Goal: Task Accomplishment & Management: Complete application form

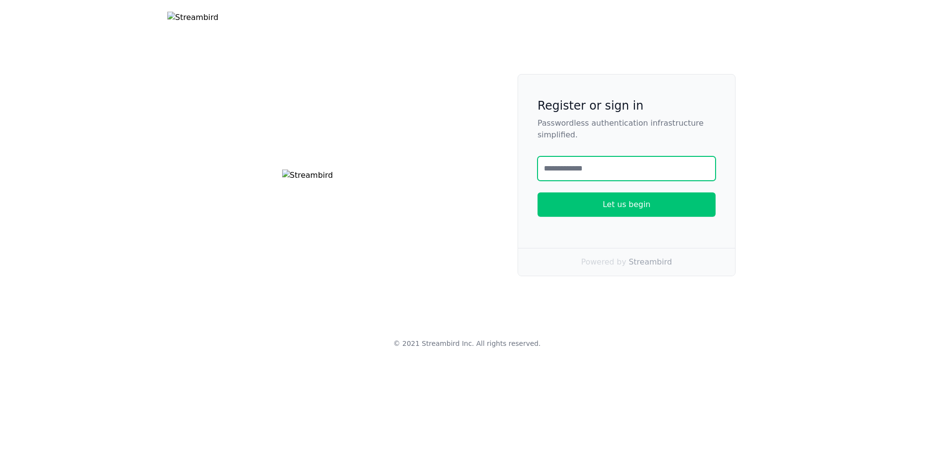
click at [574, 181] on input "text" at bounding box center [627, 168] width 178 height 24
type input "**********"
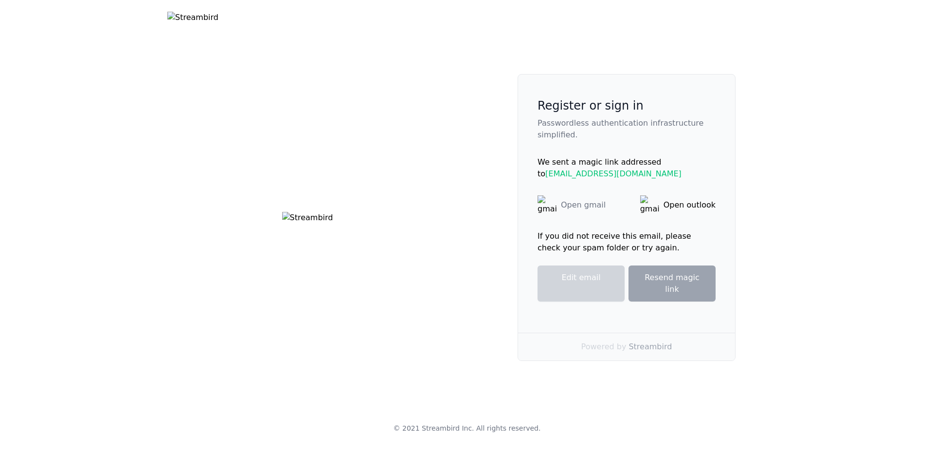
click at [582, 209] on div "Open gmail" at bounding box center [583, 205] width 45 height 12
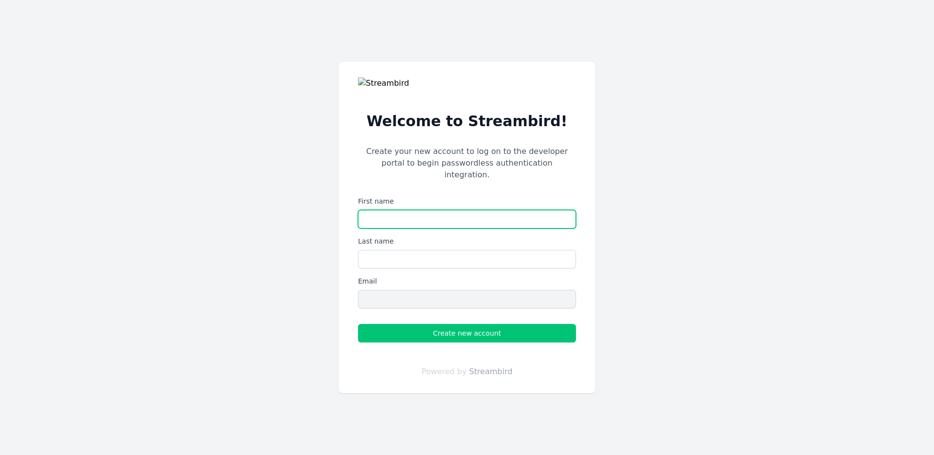
click at [382, 212] on input "text" at bounding box center [467, 219] width 218 height 18
type input "*****"
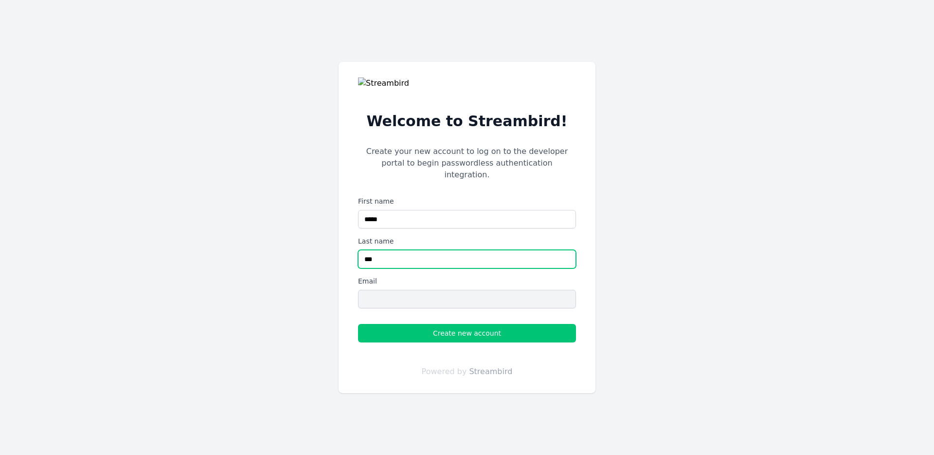
type input "***"
click at [418, 293] on input "First name" at bounding box center [467, 299] width 218 height 18
click at [355, 292] on div "Welcome to Streambird! Create your new account to log on to the developer porta…" at bounding box center [467, 227] width 257 height 331
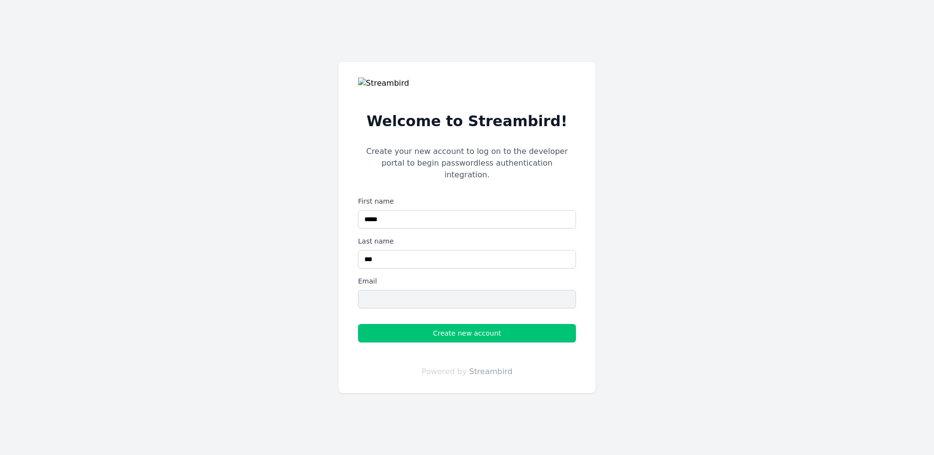
click at [355, 292] on div "Welcome to Streambird! Create your new account to log on to the developer porta…" at bounding box center [467, 227] width 257 height 331
click at [368, 291] on input "First name" at bounding box center [467, 299] width 218 height 18
click at [367, 291] on input "First name" at bounding box center [467, 299] width 218 height 18
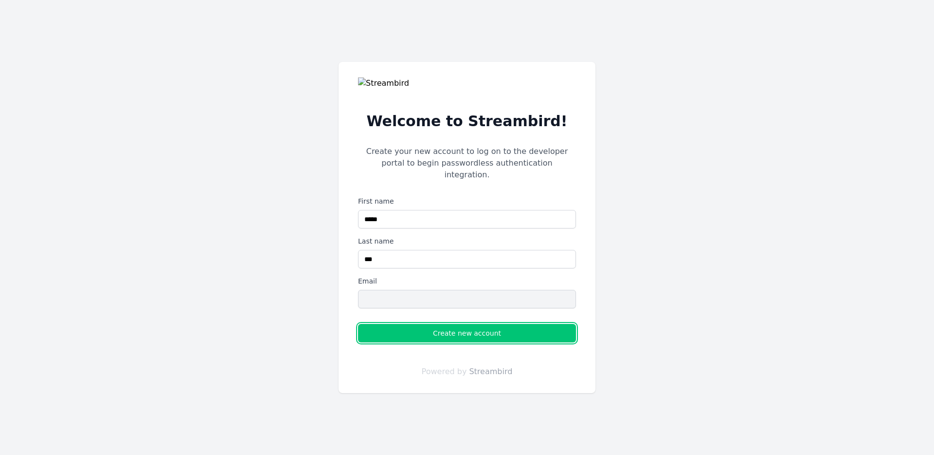
click at [401, 334] on button "Create new account" at bounding box center [467, 333] width 218 height 18
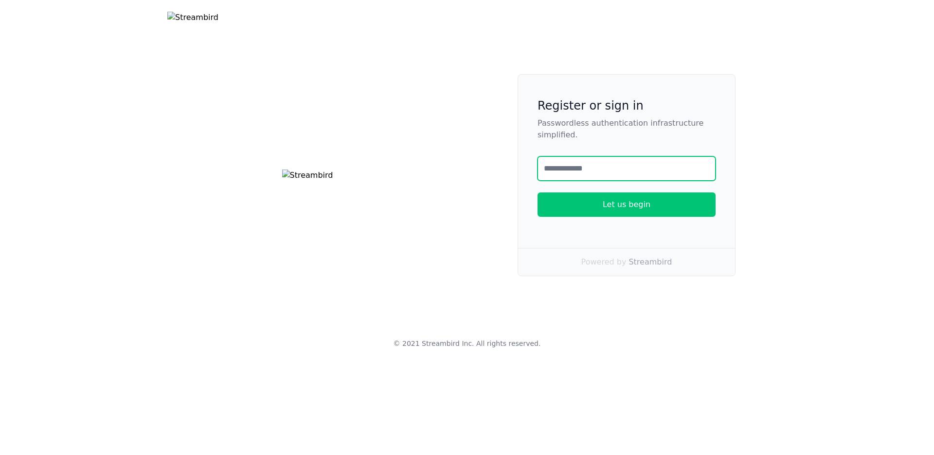
click at [575, 181] on input "text" at bounding box center [627, 168] width 178 height 24
type input "**********"
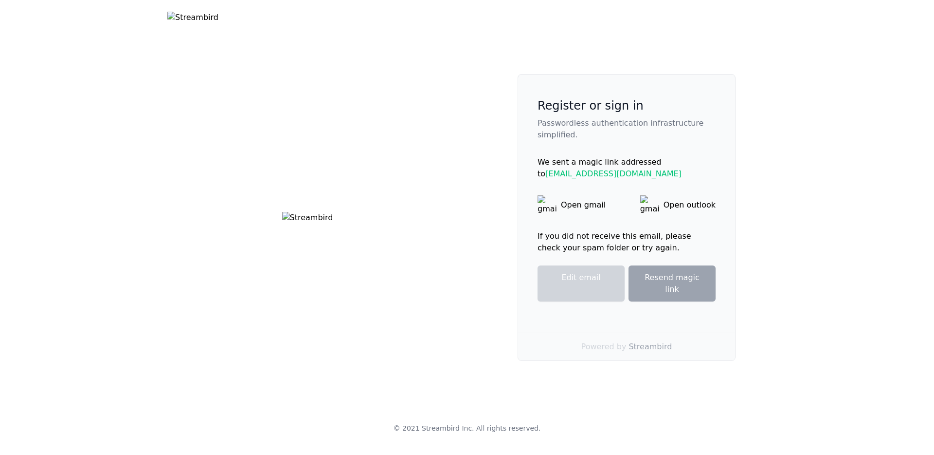
click at [568, 215] on div "Open gmail" at bounding box center [572, 204] width 68 height 19
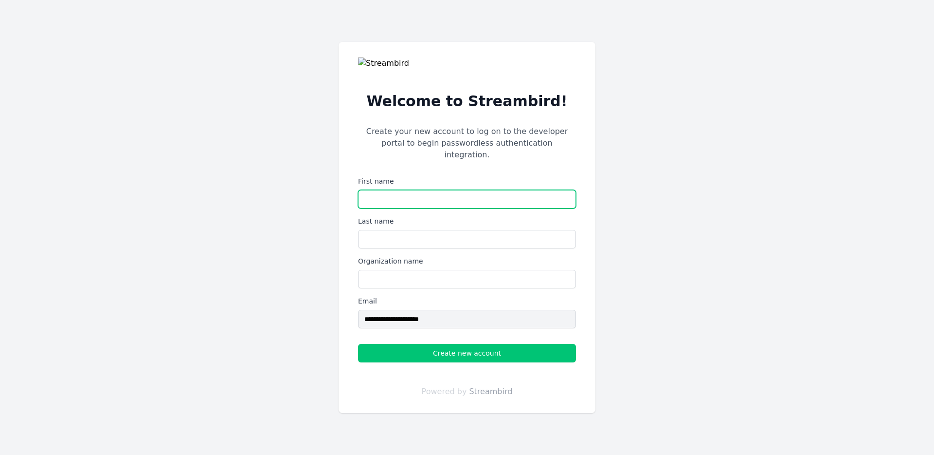
click at [394, 190] on input "text" at bounding box center [467, 199] width 218 height 18
type input "*****"
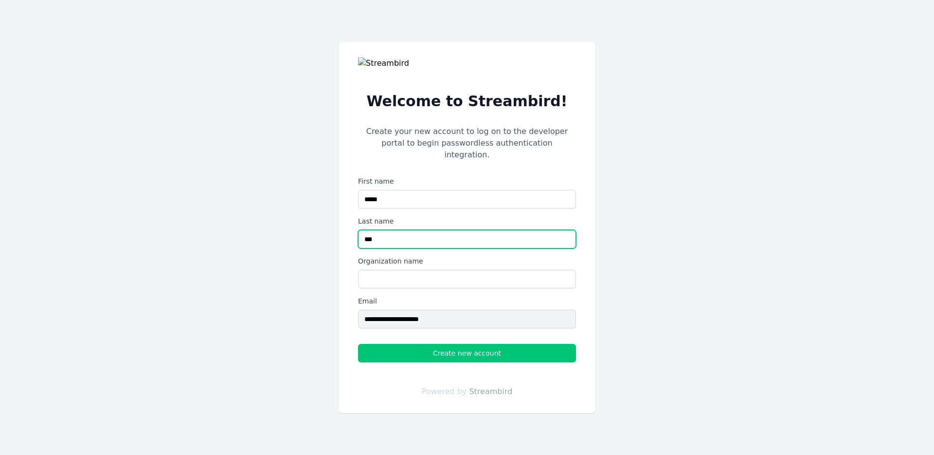
type input "***"
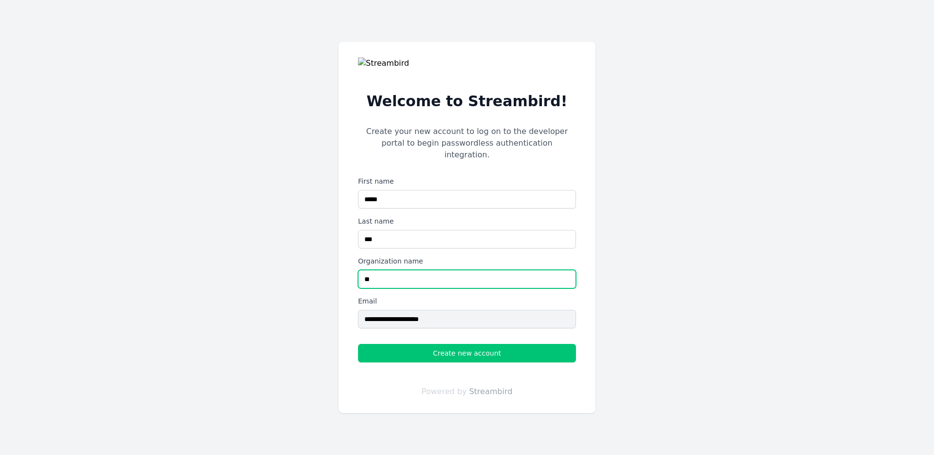
type input "**"
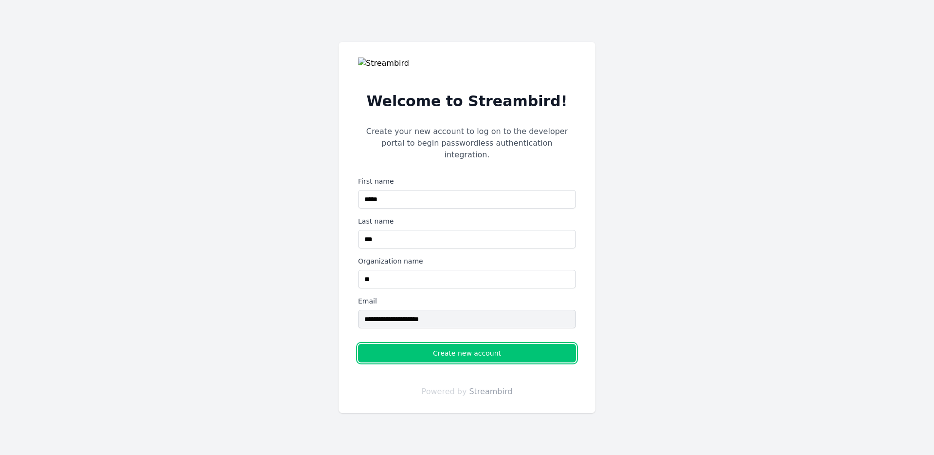
click at [489, 348] on span "Create new account" at bounding box center [467, 353] width 68 height 10
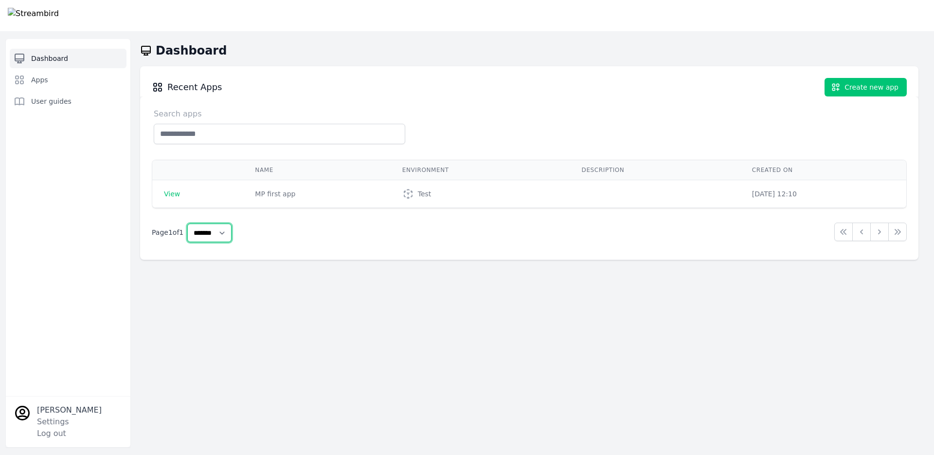
click at [223, 236] on select "****** ******* *******" at bounding box center [209, 232] width 44 height 18
click at [190, 223] on select "****** ******* *******" at bounding box center [209, 232] width 44 height 18
click at [213, 233] on select "****** ******* *******" at bounding box center [209, 232] width 44 height 18
select select "**"
click at [190, 223] on select "****** ******* *******" at bounding box center [209, 232] width 44 height 18
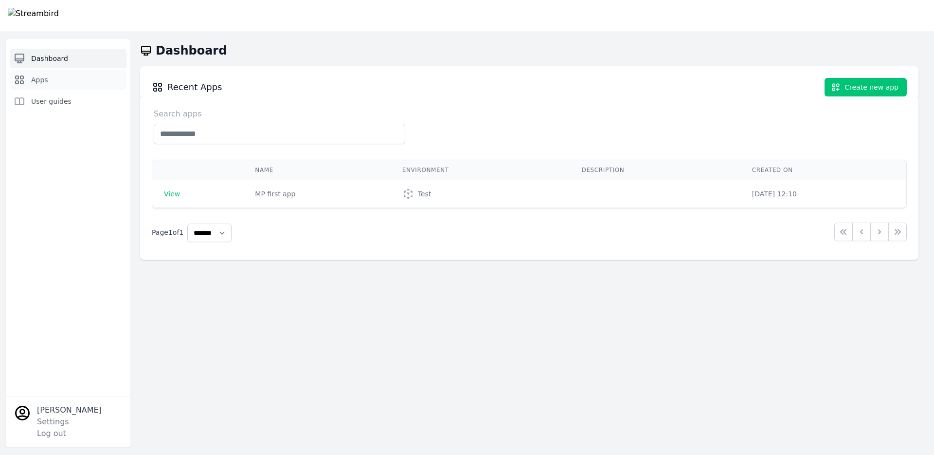
click at [95, 83] on link "Apps" at bounding box center [68, 79] width 117 height 19
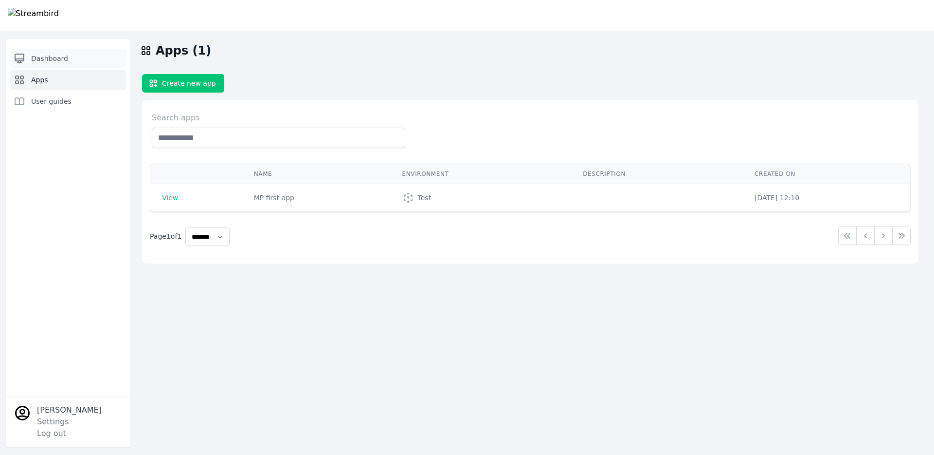
click at [80, 58] on link "Dashboard" at bounding box center [68, 58] width 117 height 19
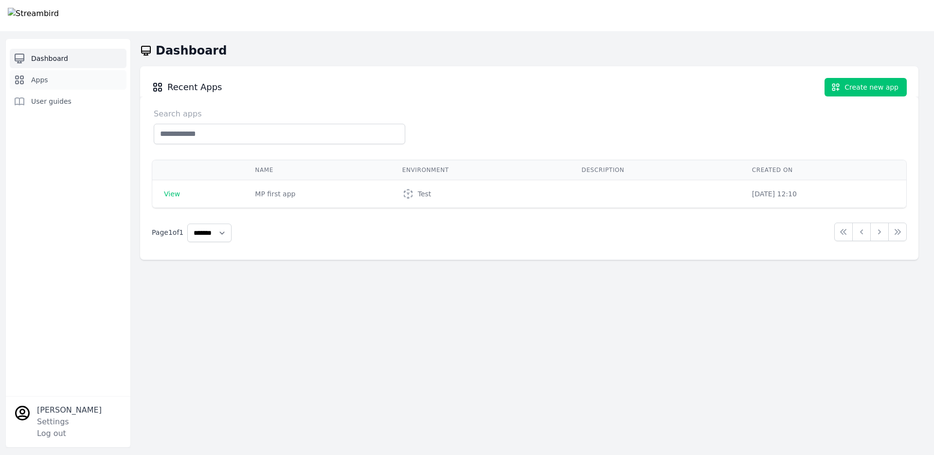
click at [67, 83] on link "Apps" at bounding box center [68, 79] width 117 height 19
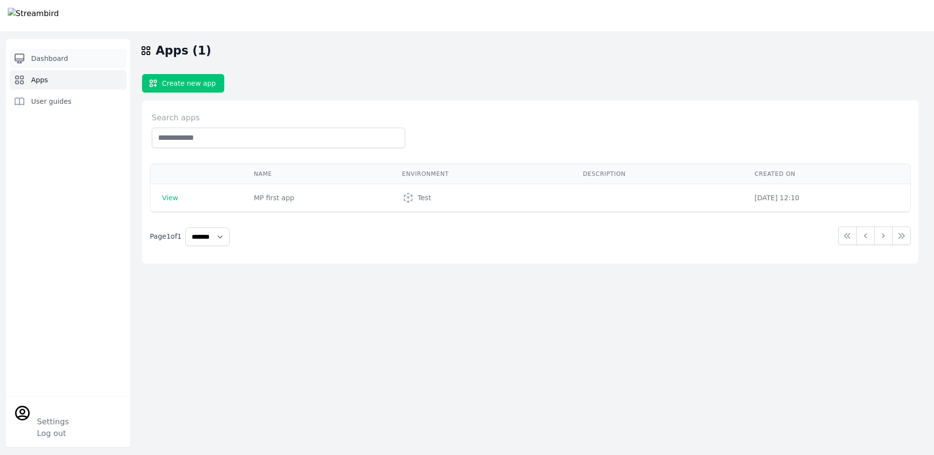
click at [71, 55] on link "Dashboard" at bounding box center [68, 58] width 117 height 19
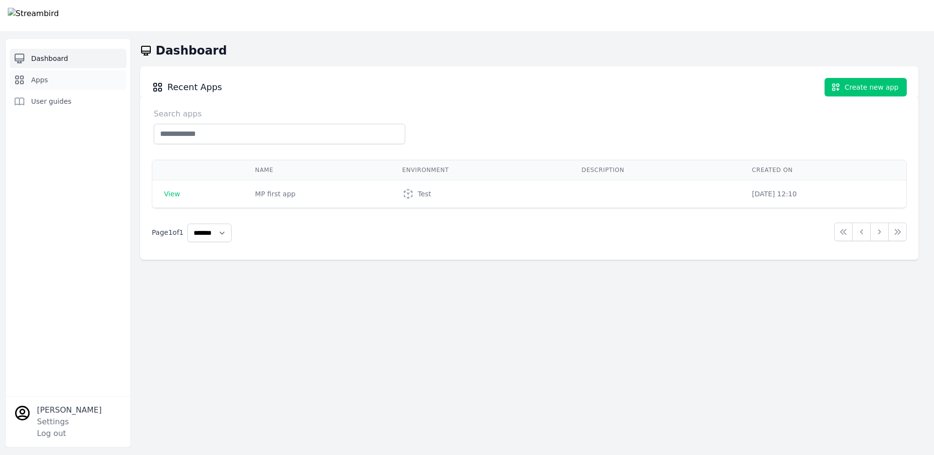
click at [80, 81] on link "Apps" at bounding box center [68, 79] width 117 height 19
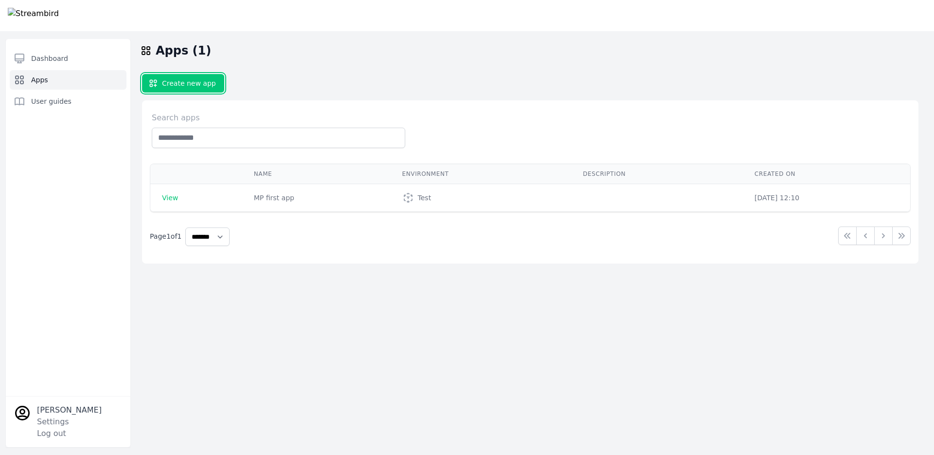
click at [173, 85] on button "Create new app" at bounding box center [183, 83] width 82 height 18
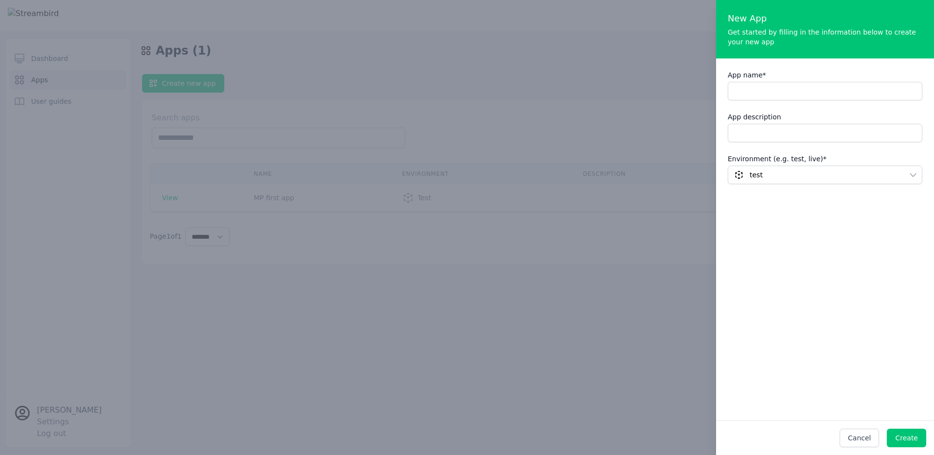
click at [824, 339] on div "New App Get started by filling in the information below to create your new app …" at bounding box center [825, 210] width 218 height 420
click at [746, 85] on input "App name *" at bounding box center [825, 91] width 195 height 18
type input "****"
click at [810, 164] on div "Environment (e.g. test, live) * test" at bounding box center [825, 169] width 195 height 30
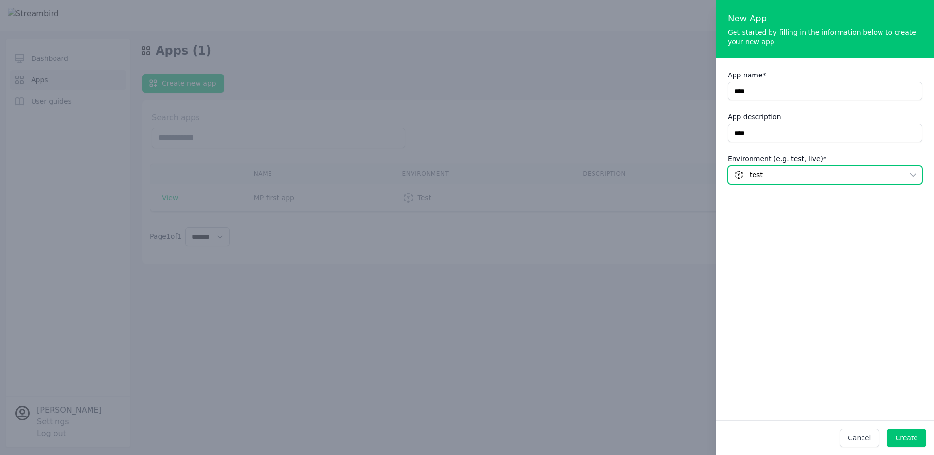
click at [799, 177] on span "test" at bounding box center [818, 175] width 168 height 10
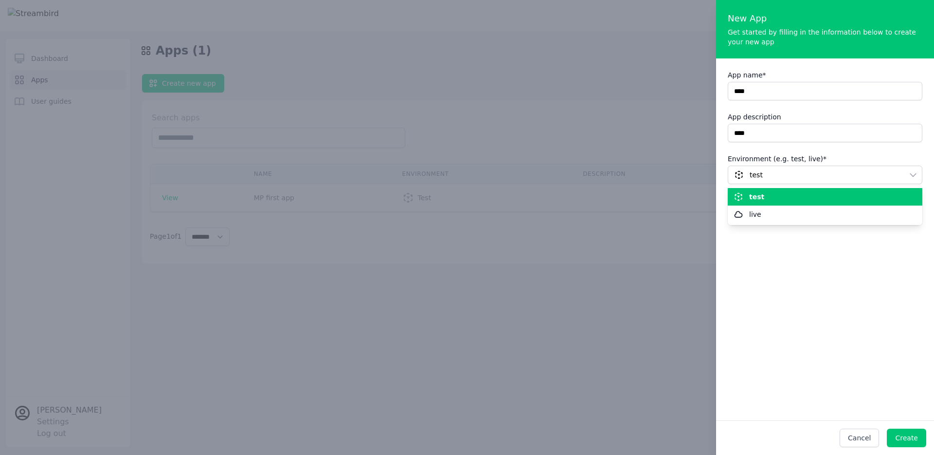
click at [771, 214] on div "live" at bounding box center [819, 214] width 171 height 10
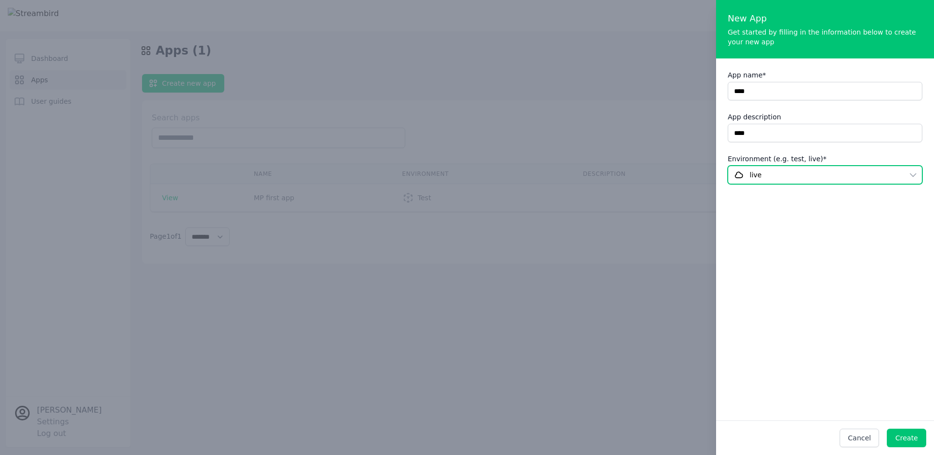
click at [775, 175] on span "live" at bounding box center [818, 175] width 168 height 10
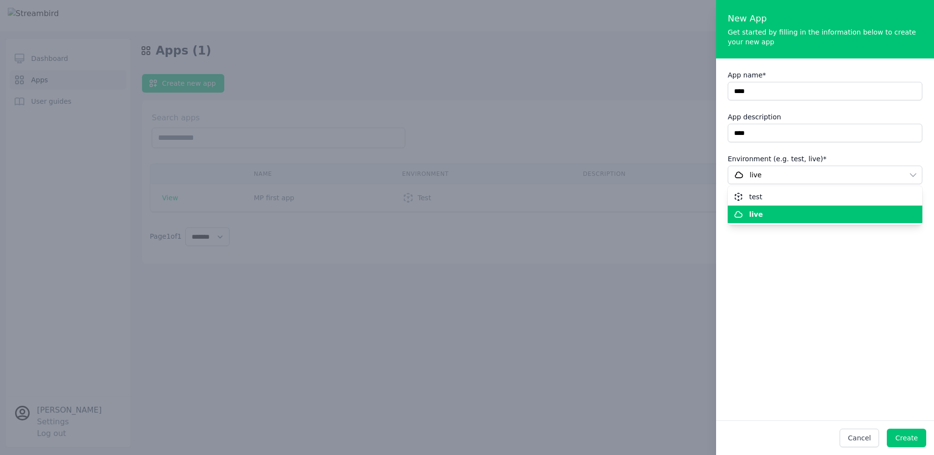
click at [749, 196] on div "test" at bounding box center [819, 197] width 171 height 10
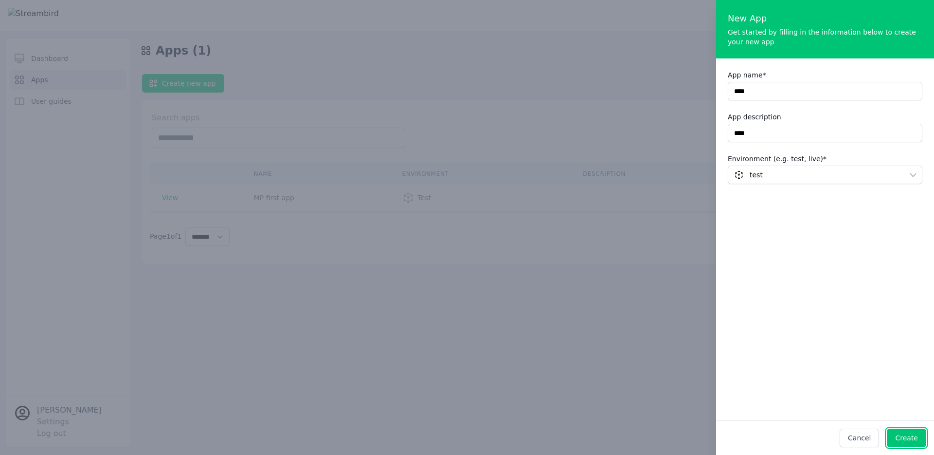
click at [906, 437] on div "Create" at bounding box center [907, 438] width 23 height 10
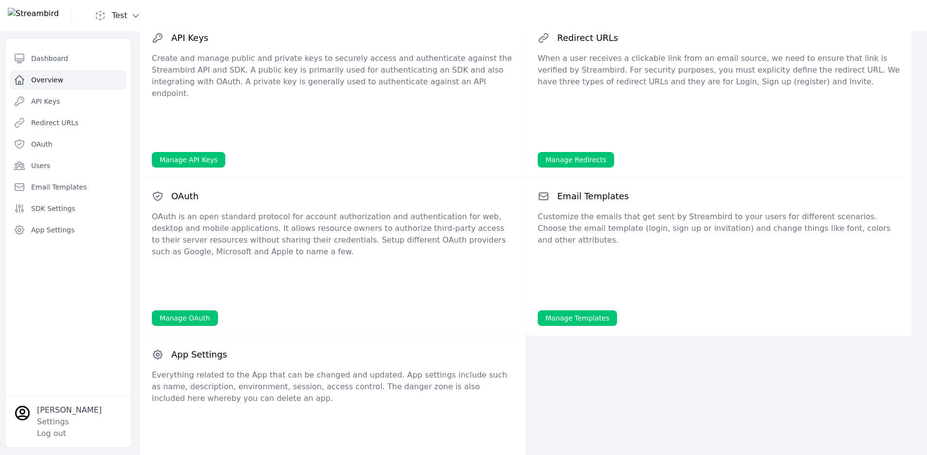
scroll to position [78, 0]
click at [198, 168] on div "API Keys Create and manage public and private keys to securely access and authe…" at bounding box center [332, 98] width 385 height 158
click at [195, 162] on link "Manage API Keys" at bounding box center [188, 159] width 73 height 16
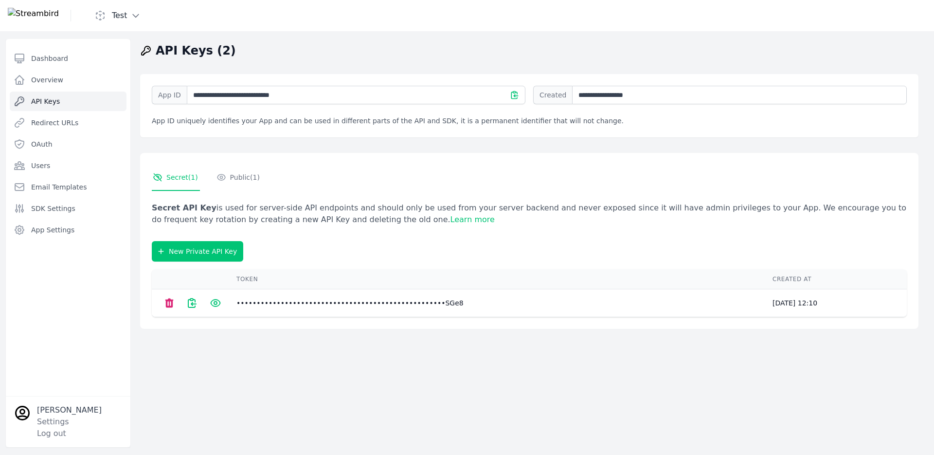
click at [201, 238] on div "Secret API Key is used for server-side API endpoints and should only be used fr…" at bounding box center [529, 221] width 755 height 39
drag, startPoint x: 253, startPoint y: 185, endPoint x: 242, endPoint y: 185, distance: 10.7
click at [253, 185] on link "Public ( 1 )" at bounding box center [239, 178] width 46 height 26
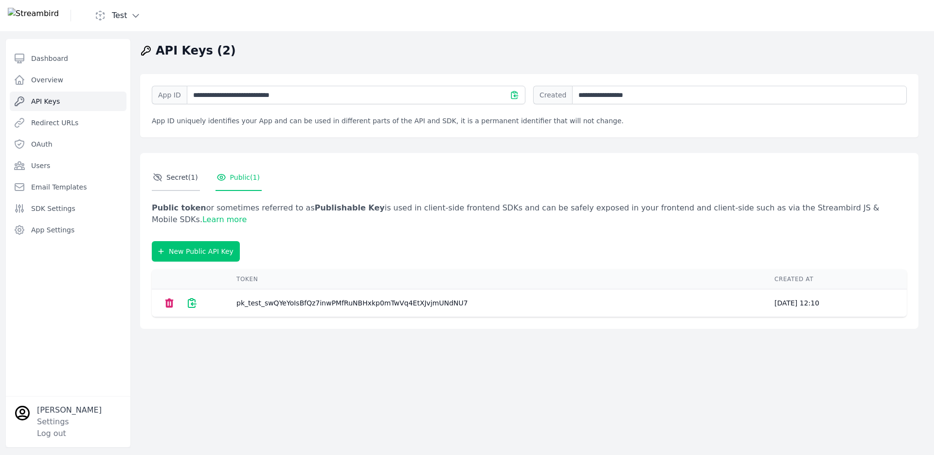
drag, startPoint x: 199, startPoint y: 181, endPoint x: 173, endPoint y: 172, distance: 26.8
click at [199, 181] on nav "Secret ( 1 ) Public ( 1 )" at bounding box center [529, 178] width 755 height 26
click at [73, 117] on link "Redirect URLs" at bounding box center [68, 122] width 117 height 19
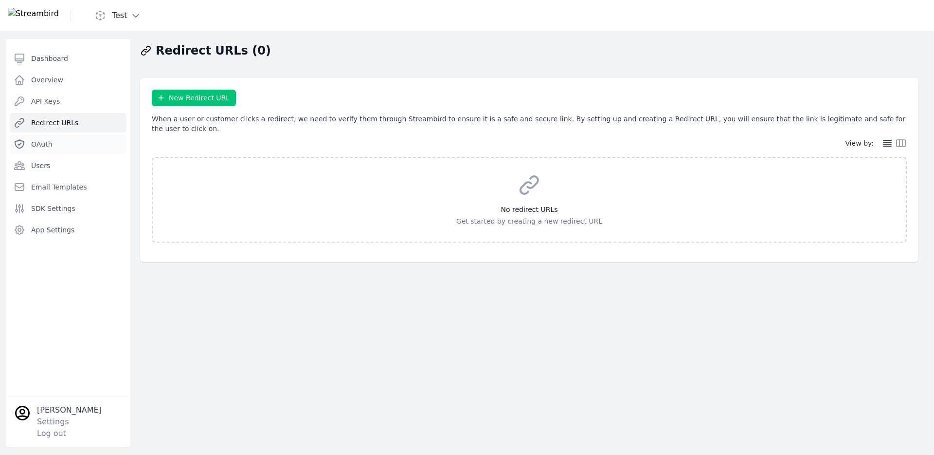
click at [59, 142] on link "OAuth" at bounding box center [68, 143] width 117 height 19
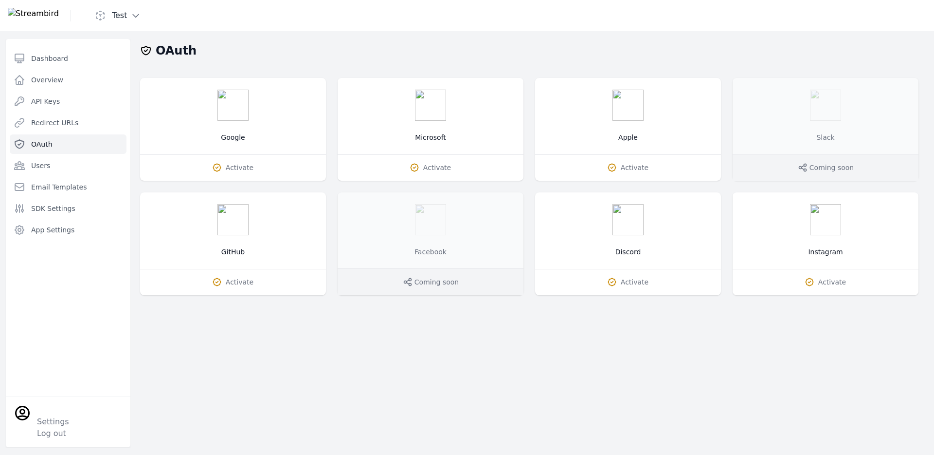
click at [75, 164] on link "Users" at bounding box center [68, 165] width 117 height 19
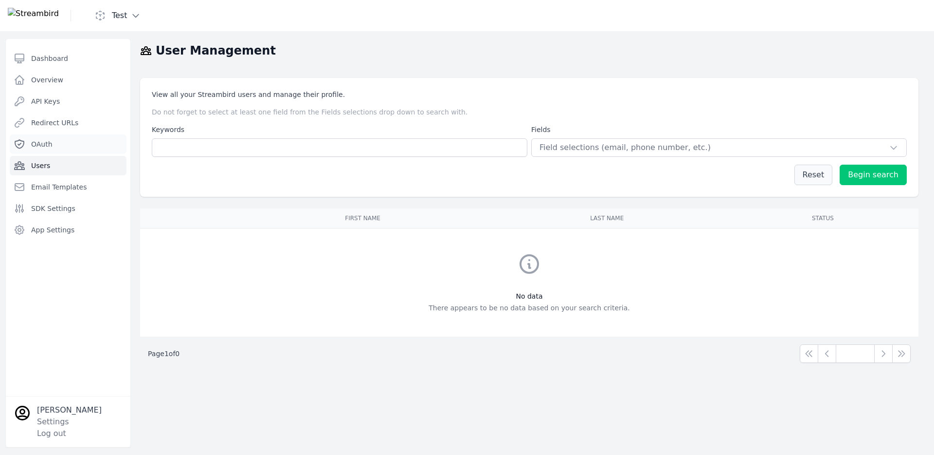
click at [67, 144] on link "OAuth" at bounding box center [68, 143] width 117 height 19
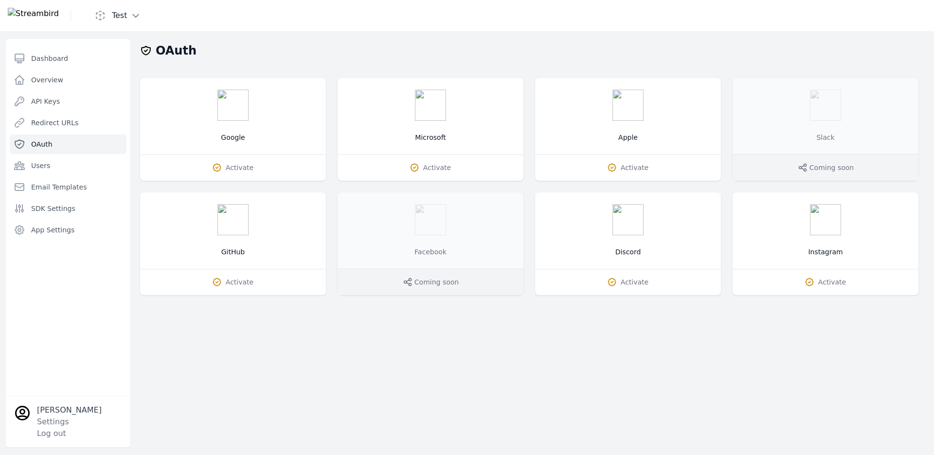
click at [231, 174] on link "Activate" at bounding box center [233, 167] width 186 height 26
click at [59, 18] on img at bounding box center [33, 16] width 51 height 16
click at [139, 15] on icon "button" at bounding box center [136, 16] width 6 height 3
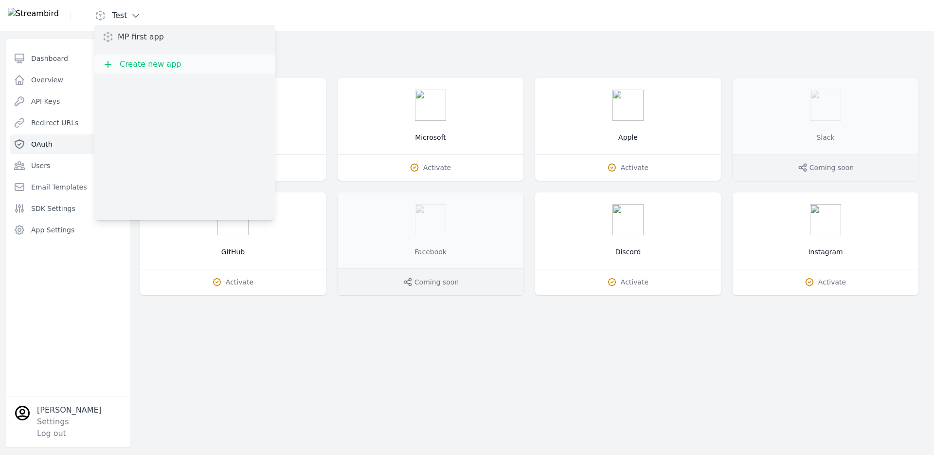
click at [312, 27] on div "Test MP first app Create new app" at bounding box center [311, 15] width 607 height 31
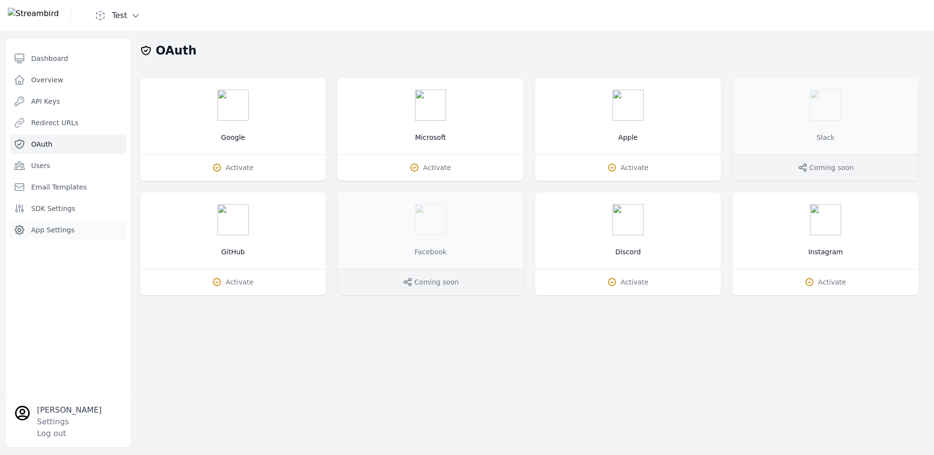
click at [54, 226] on span "App Settings" at bounding box center [52, 230] width 43 height 10
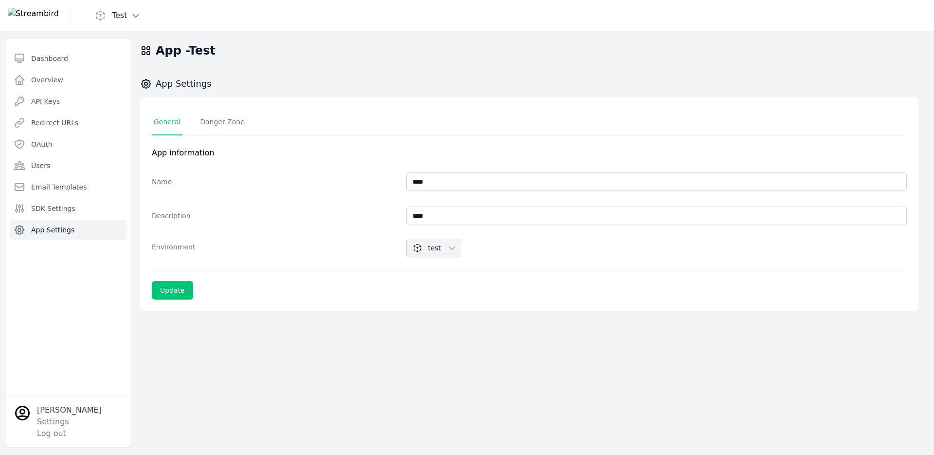
click at [232, 108] on div "**********" at bounding box center [529, 204] width 779 height 214
click at [227, 120] on link "Danger Zone" at bounding box center [222, 122] width 49 height 26
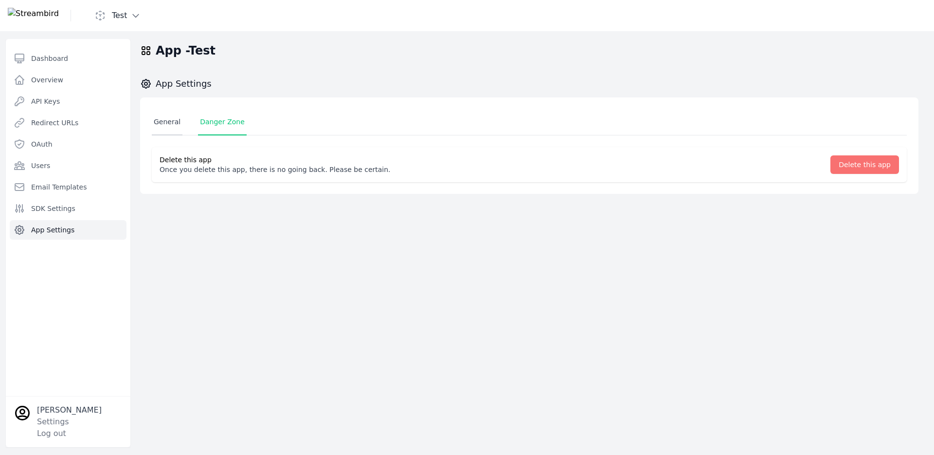
click at [161, 117] on link "General" at bounding box center [167, 122] width 31 height 26
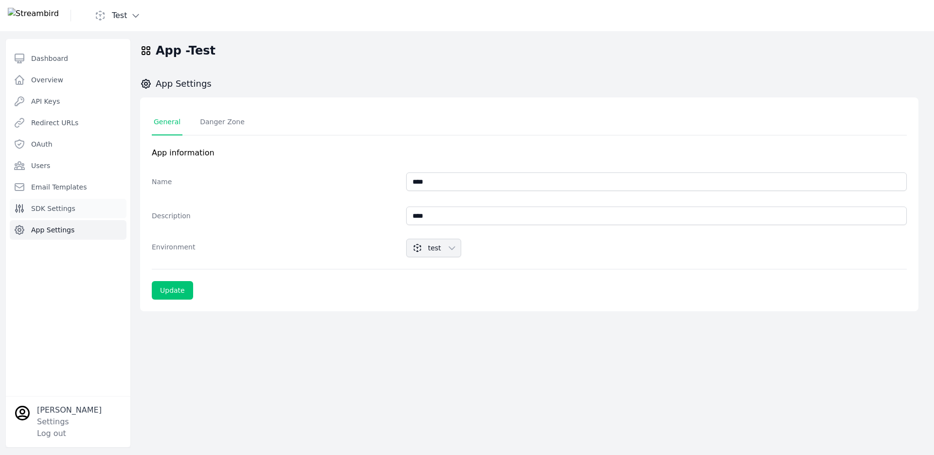
click at [52, 215] on link "SDK Settings" at bounding box center [68, 208] width 117 height 19
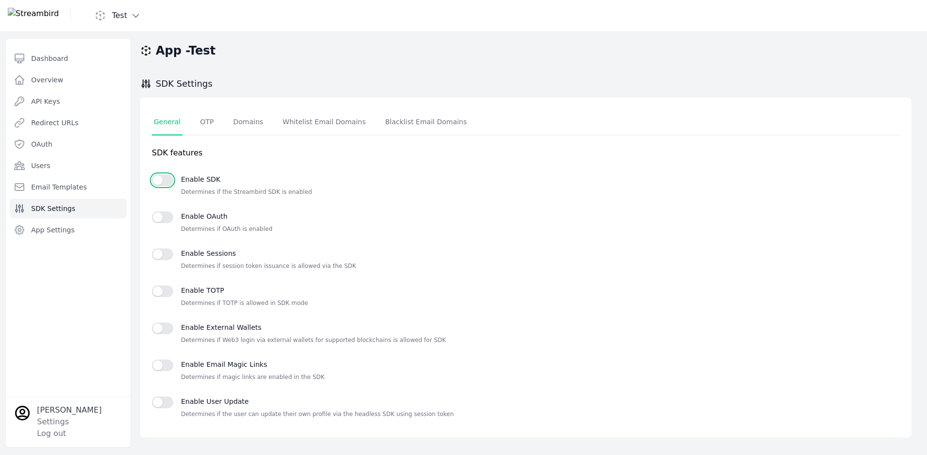
click at [166, 180] on button "button" at bounding box center [162, 180] width 21 height 12
click at [162, 219] on button "button" at bounding box center [162, 217] width 21 height 12
click at [162, 184] on button "button" at bounding box center [162, 180] width 21 height 12
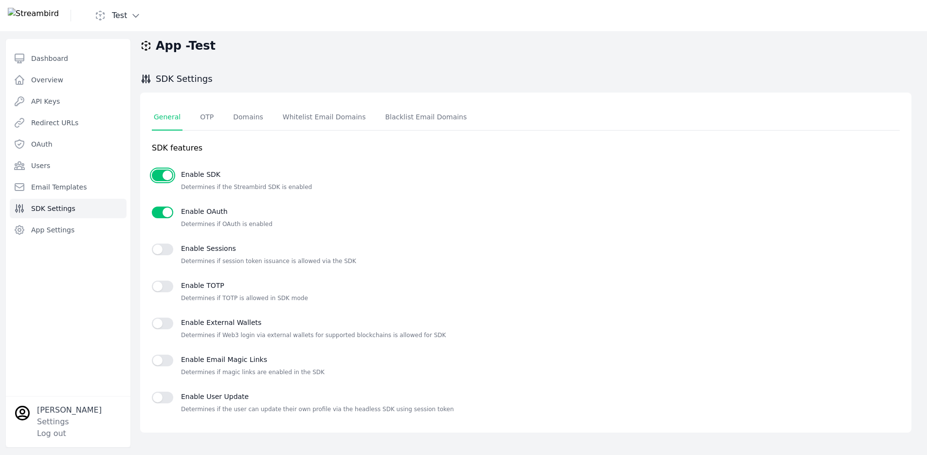
scroll to position [6, 0]
click at [169, 205] on div "Enable OAuth Determines if OAuth is enabled" at bounding box center [526, 215] width 748 height 29
click at [167, 180] on button "button" at bounding box center [162, 174] width 21 height 12
click at [167, 207] on button "button" at bounding box center [162, 211] width 21 height 12
click at [66, 187] on span "Email Templates" at bounding box center [58, 187] width 55 height 10
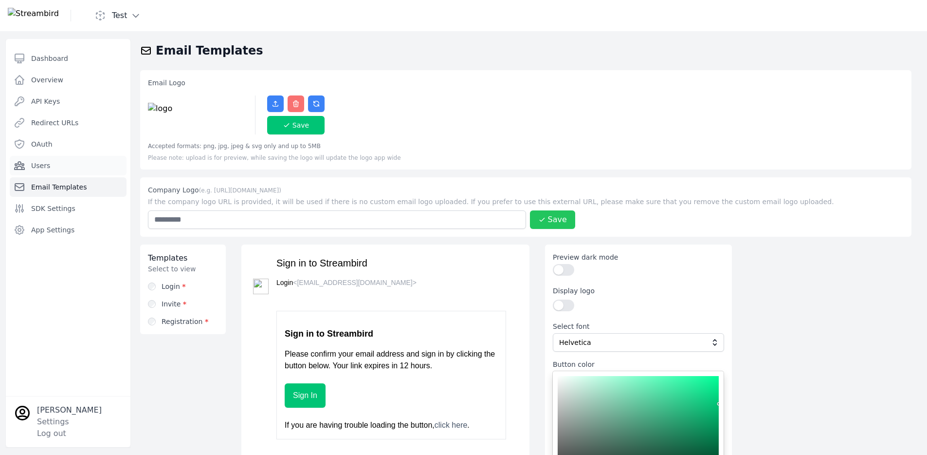
click at [54, 165] on link "Users" at bounding box center [68, 165] width 117 height 19
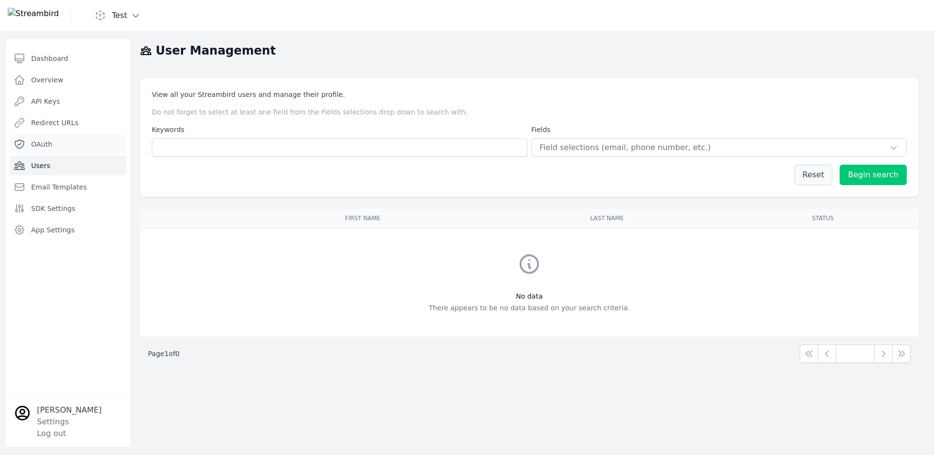
click at [53, 141] on span "OAuth" at bounding box center [41, 144] width 21 height 10
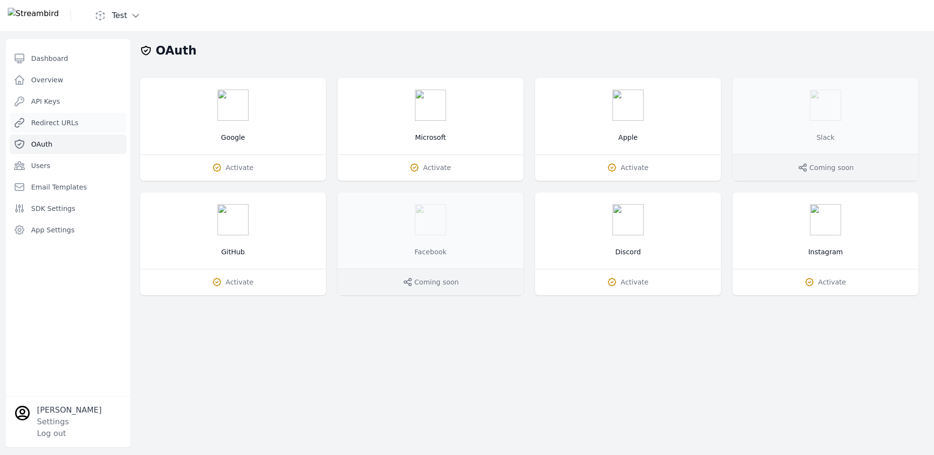
click at [62, 126] on span "Redirect URLs" at bounding box center [54, 123] width 47 height 10
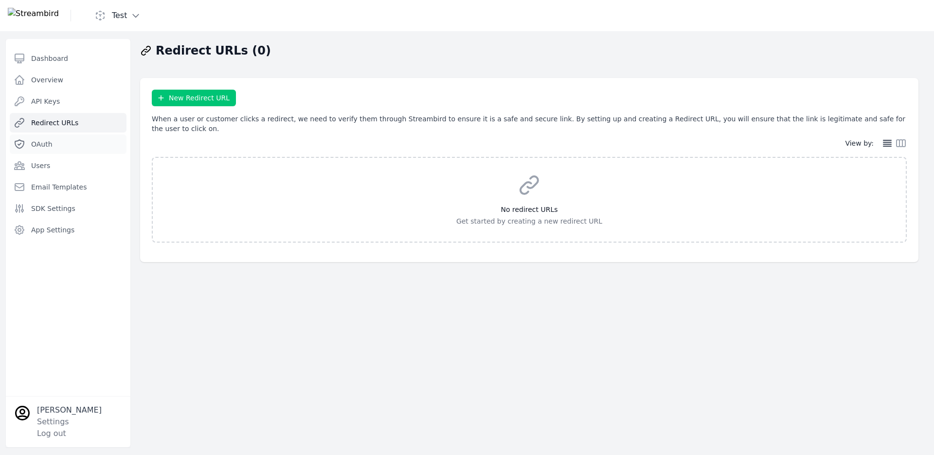
click at [43, 141] on span "OAuth" at bounding box center [41, 144] width 21 height 10
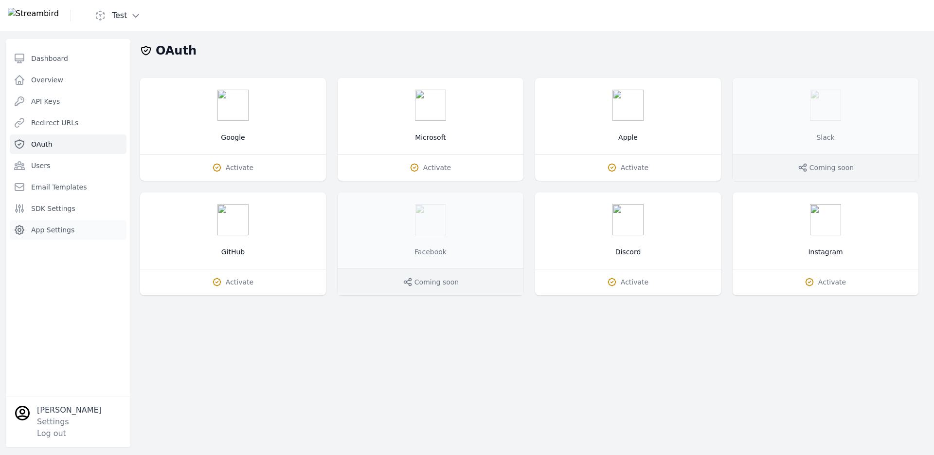
click at [47, 227] on span "App Settings" at bounding box center [52, 230] width 43 height 10
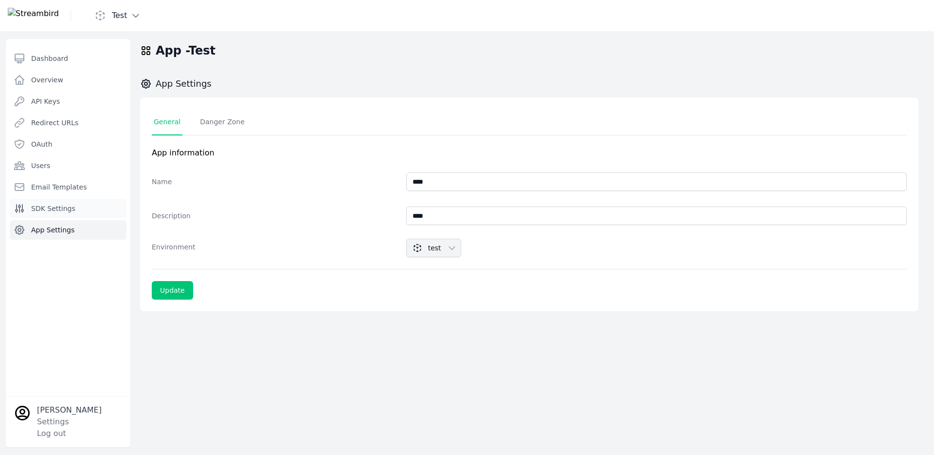
click at [51, 210] on span "SDK Settings" at bounding box center [53, 208] width 44 height 10
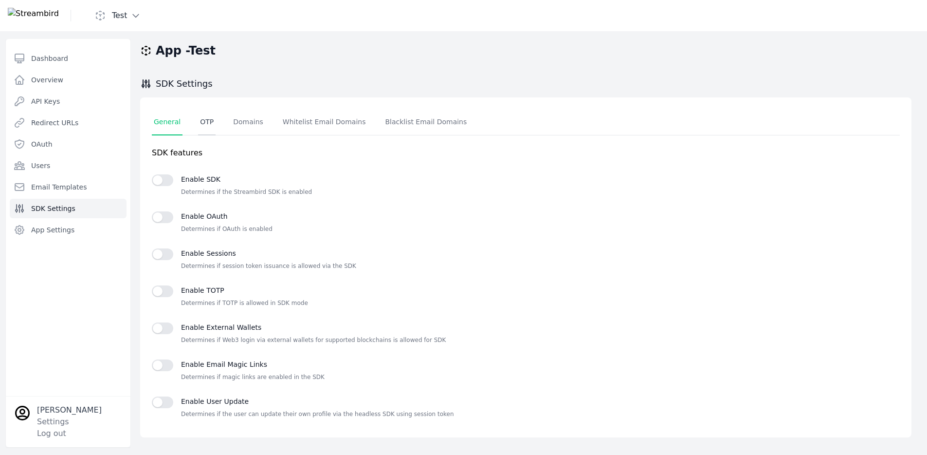
click at [199, 124] on link "OTP" at bounding box center [207, 122] width 18 height 26
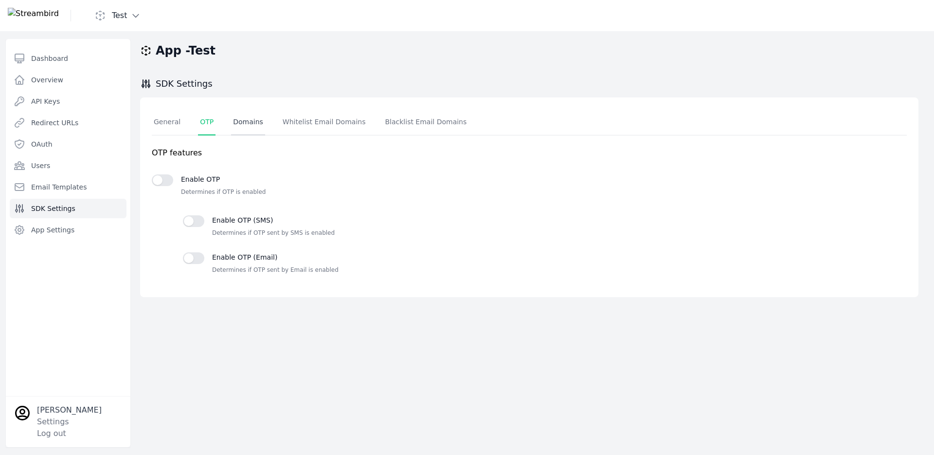
click at [252, 124] on link "Domains" at bounding box center [248, 122] width 34 height 26
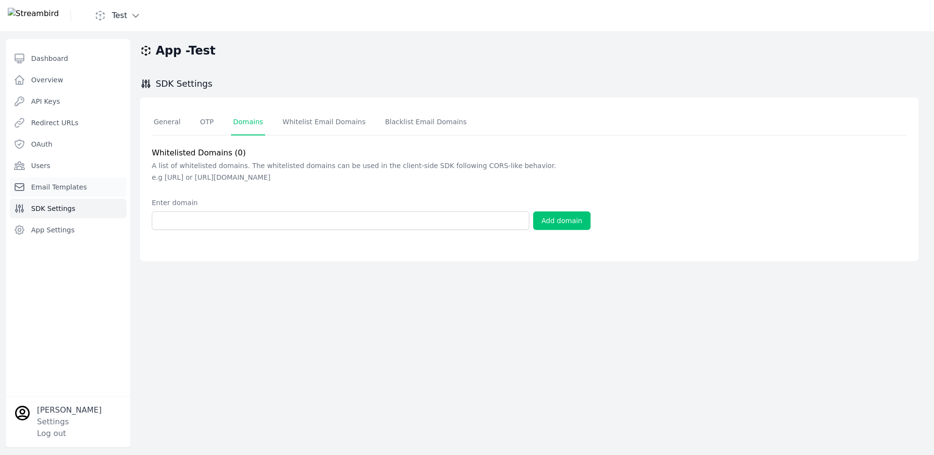
click at [91, 179] on link "Email Templates" at bounding box center [68, 186] width 117 height 19
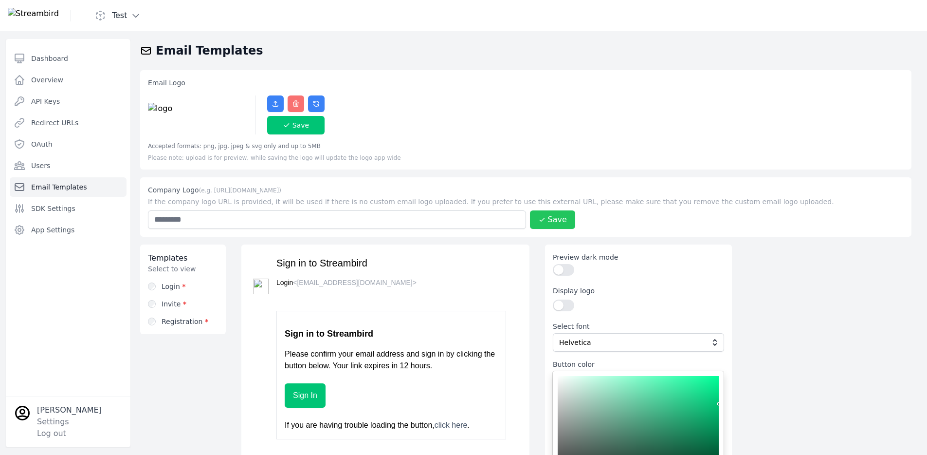
scroll to position [155, 0]
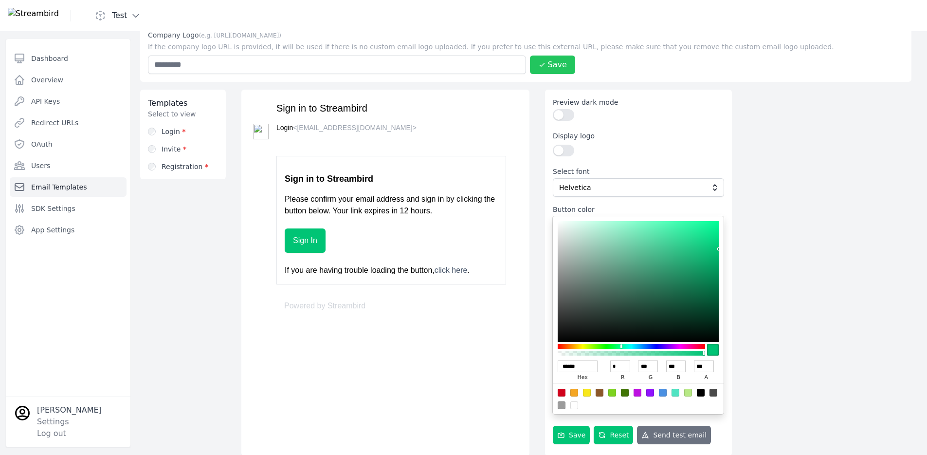
drag, startPoint x: 612, startPoint y: 256, endPoint x: 601, endPoint y: 276, distance: 22.9
click at [602, 273] on div at bounding box center [638, 281] width 161 height 121
type input "******"
type input "***"
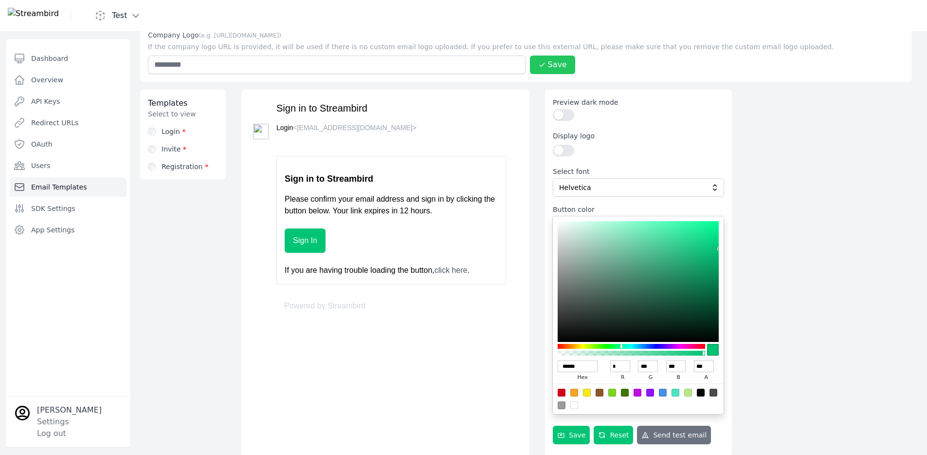
type input "***"
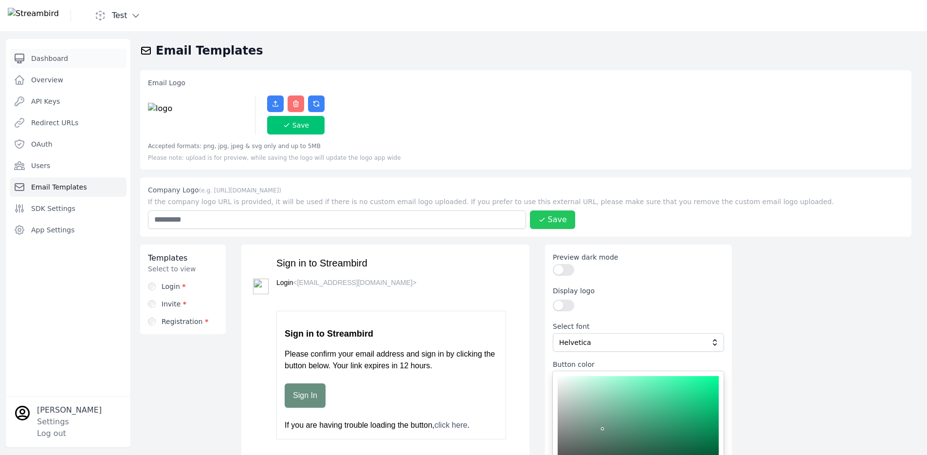
click at [67, 52] on link "Dashboard" at bounding box center [68, 58] width 117 height 19
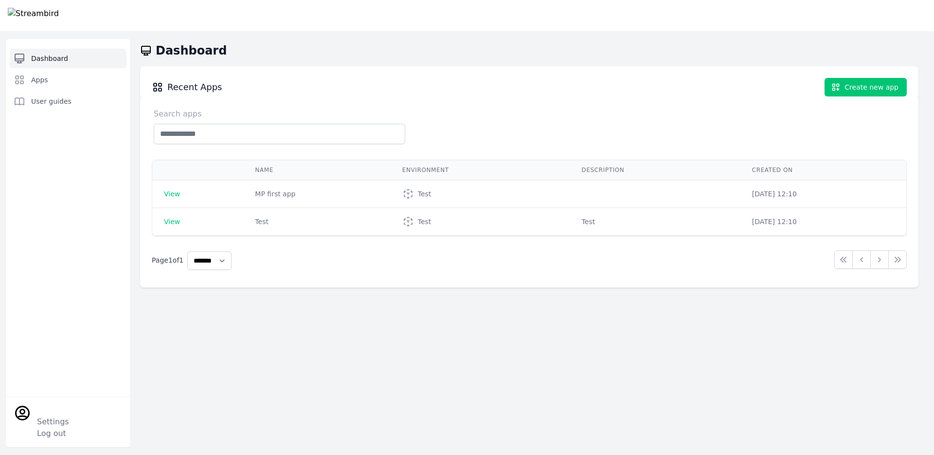
click at [146, 15] on div at bounding box center [311, 15] width 607 height 31
click at [68, 76] on link "Apps" at bounding box center [68, 79] width 117 height 19
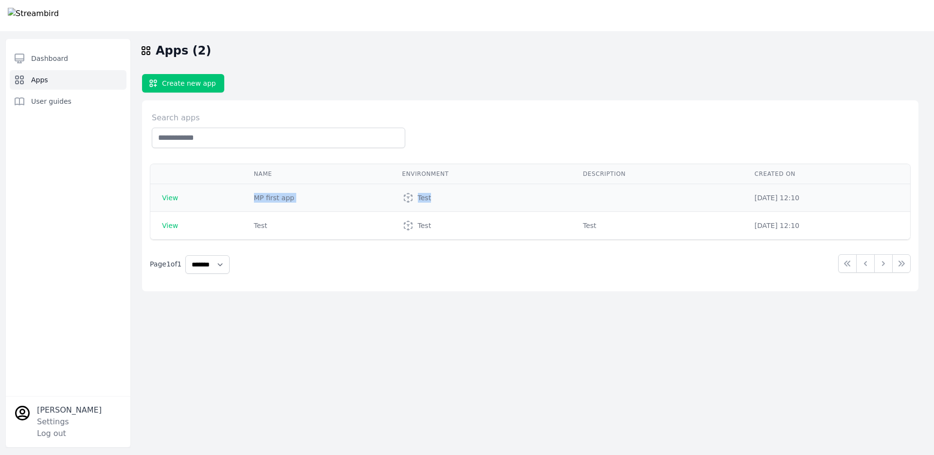
drag, startPoint x: 477, startPoint y: 200, endPoint x: 180, endPoint y: 199, distance: 297.4
click at [187, 198] on tr "View MP first app Test Oct 01, 2025 12:10" at bounding box center [530, 198] width 760 height 28
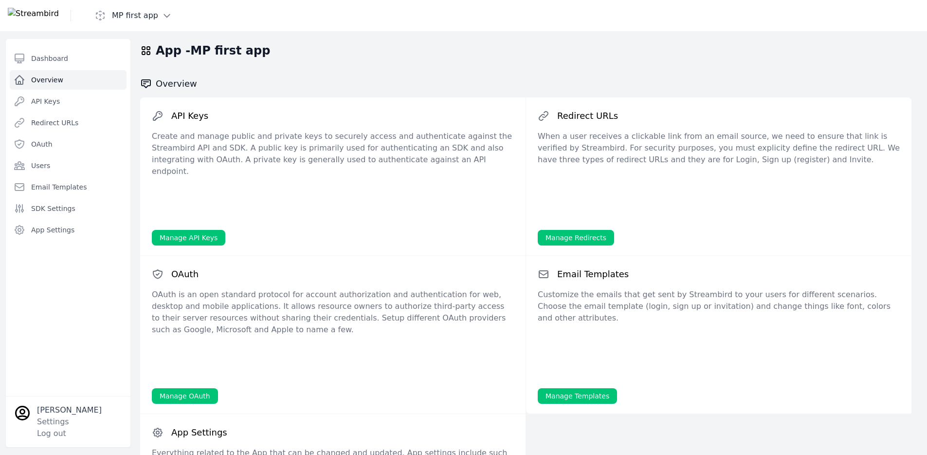
click at [48, 79] on span "Overview" at bounding box center [47, 80] width 32 height 10
click at [58, 59] on span "Dashboard" at bounding box center [49, 59] width 37 height 10
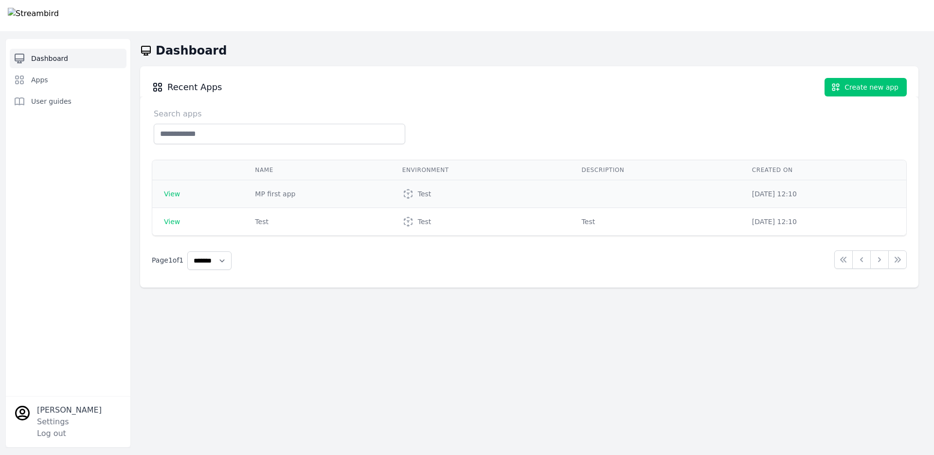
click at [173, 198] on span "View" at bounding box center [172, 194] width 16 height 8
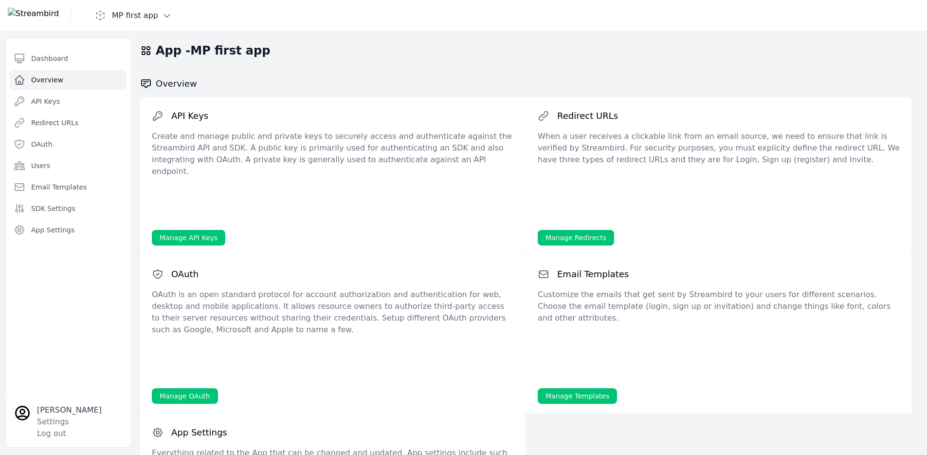
click at [408, 119] on div "API Keys" at bounding box center [333, 116] width 362 height 14
drag, startPoint x: 275, startPoint y: 53, endPoint x: 144, endPoint y: 53, distance: 131.4
click at [144, 53] on div "App - MP first app" at bounding box center [526, 51] width 803 height 16
click at [291, 64] on div "App - MP first app Overview API Keys Create and manage public and private keys …" at bounding box center [526, 313] width 803 height 564
click at [69, 207] on span "SDK Settings" at bounding box center [53, 208] width 44 height 10
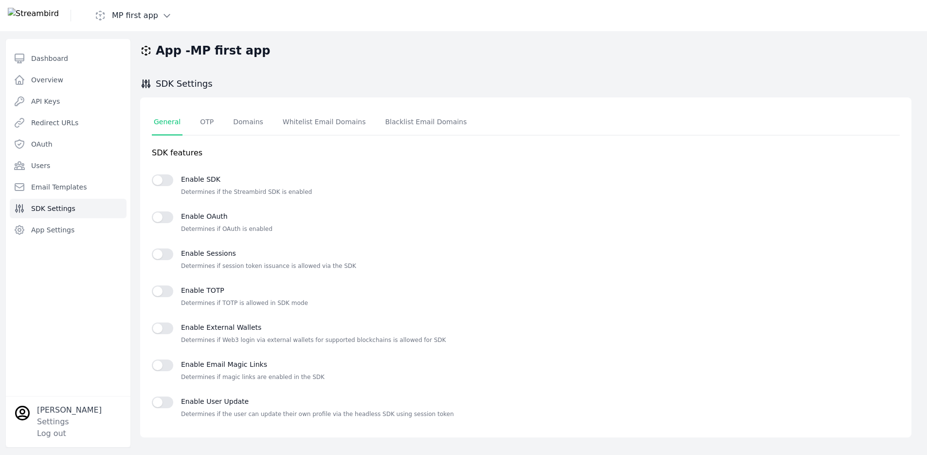
click at [164, 172] on div "Enable SDK Determines if the Streambird SDK is enabled" at bounding box center [526, 184] width 748 height 29
click at [160, 179] on button "button" at bounding box center [162, 180] width 21 height 12
click at [160, 212] on button "button" at bounding box center [162, 217] width 21 height 12
click at [161, 260] on div at bounding box center [162, 258] width 21 height 21
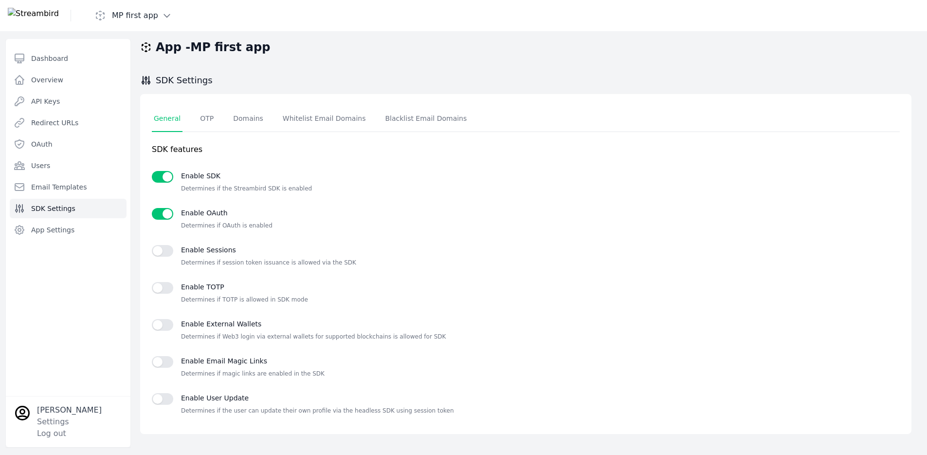
scroll to position [6, 0]
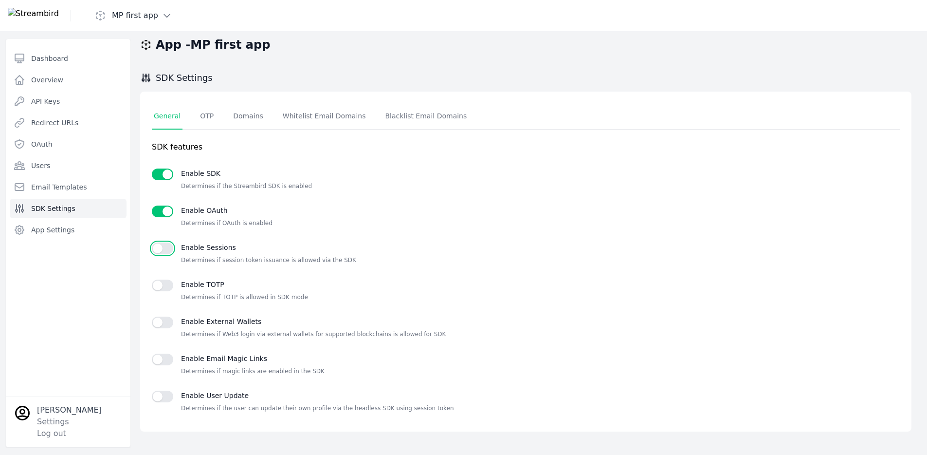
click at [162, 248] on button "button" at bounding box center [162, 248] width 21 height 12
click at [166, 291] on button "button" at bounding box center [162, 285] width 21 height 12
click at [94, 220] on div "Dashboard Overview API Keys Redirect URLs OAuth Users Email Templates SDK Setti…" at bounding box center [68, 152] width 117 height 206
click at [91, 224] on link "App Settings" at bounding box center [68, 229] width 117 height 19
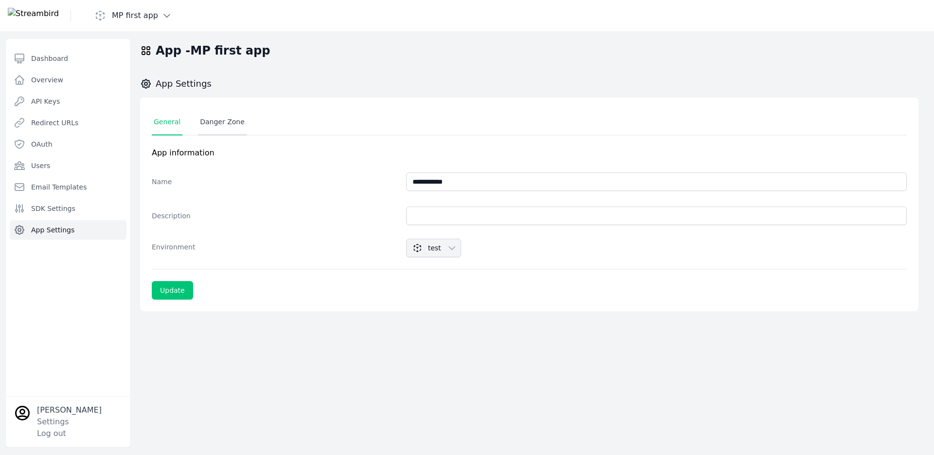
click at [228, 118] on link "Danger Zone" at bounding box center [222, 122] width 49 height 26
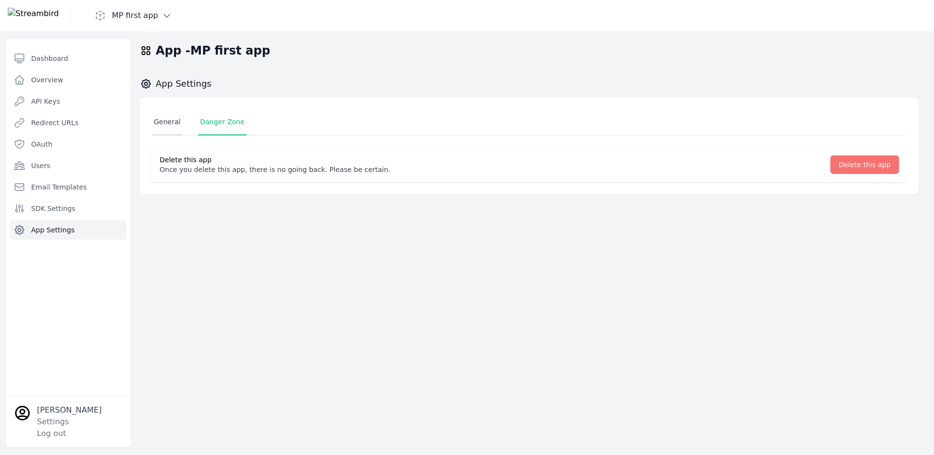
click at [171, 121] on link "General" at bounding box center [167, 122] width 31 height 26
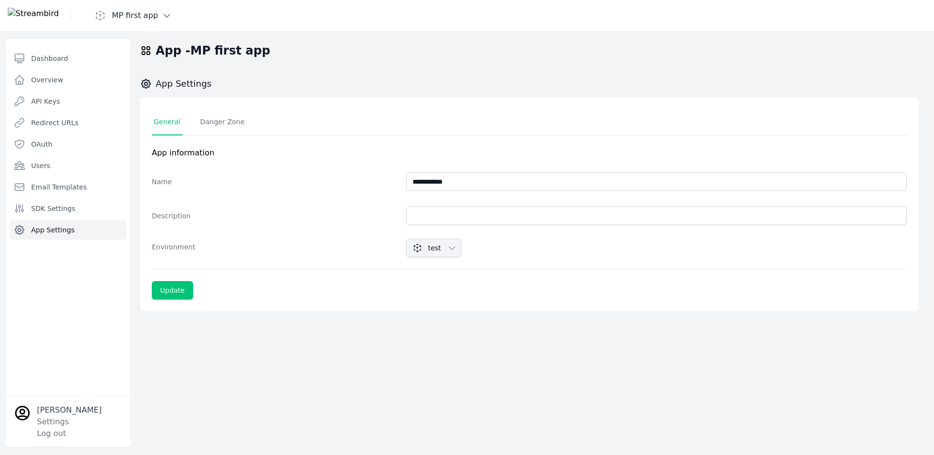
click at [52, 229] on span "App Settings" at bounding box center [52, 230] width 43 height 10
click at [76, 101] on link "API Keys" at bounding box center [68, 101] width 117 height 19
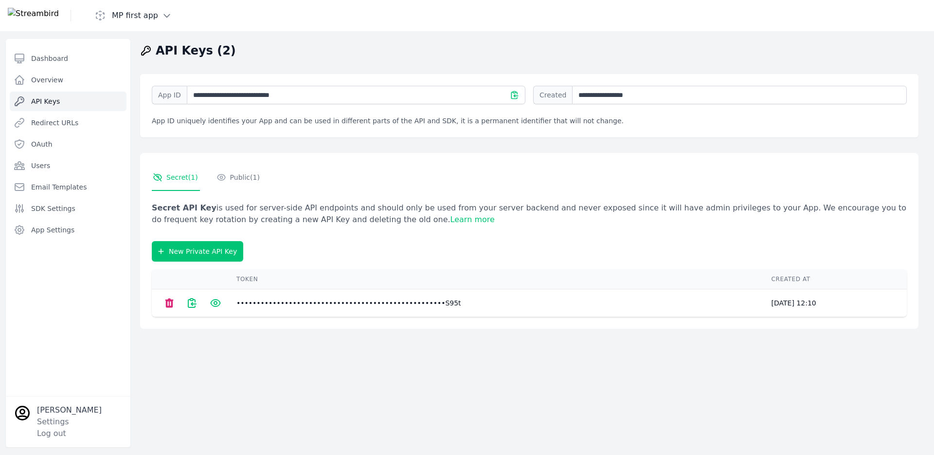
click at [384, 28] on div "MP first app" at bounding box center [311, 15] width 607 height 31
